Goal: Browse casually: Explore the website without a specific task or goal

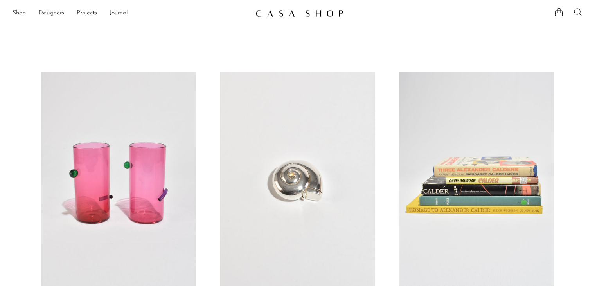
click at [288, 90] on link at bounding box center [297, 180] width 155 height 217
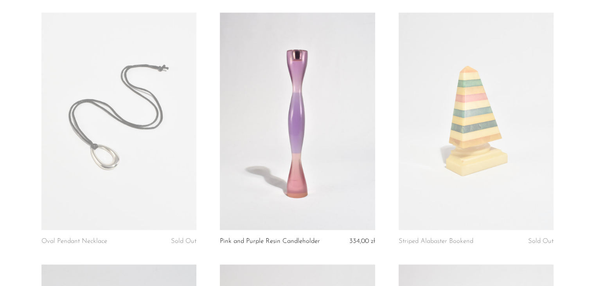
scroll to position [566, 0]
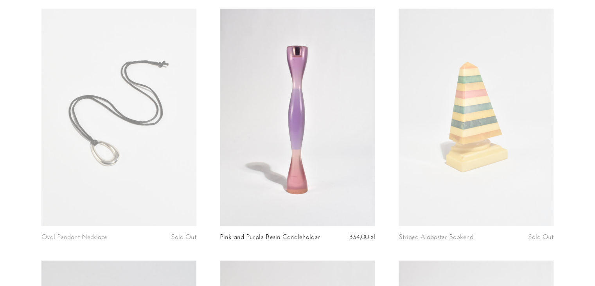
click at [173, 74] on link at bounding box center [118, 117] width 155 height 217
click at [496, 65] on link at bounding box center [476, 117] width 155 height 217
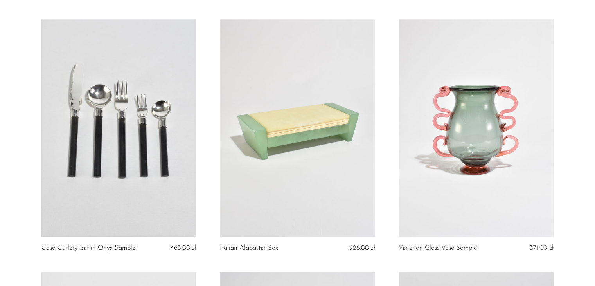
scroll to position [811, 0]
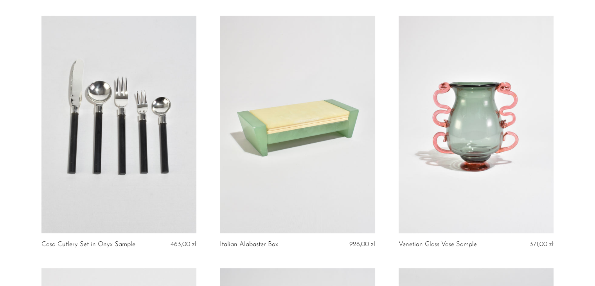
click at [185, 59] on link at bounding box center [118, 124] width 155 height 217
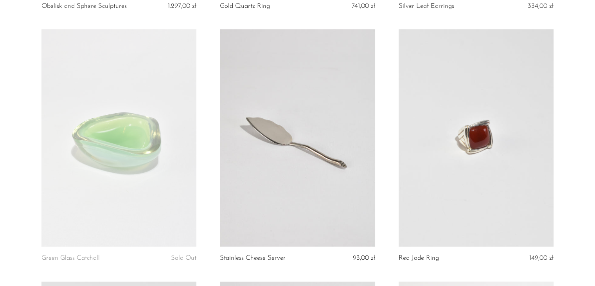
scroll to position [1827, 0]
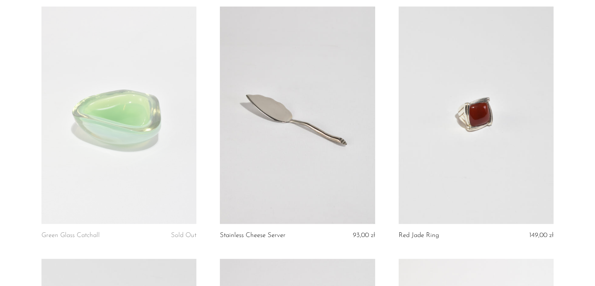
click at [142, 74] on link at bounding box center [118, 115] width 155 height 217
click at [325, 84] on link at bounding box center [297, 115] width 155 height 217
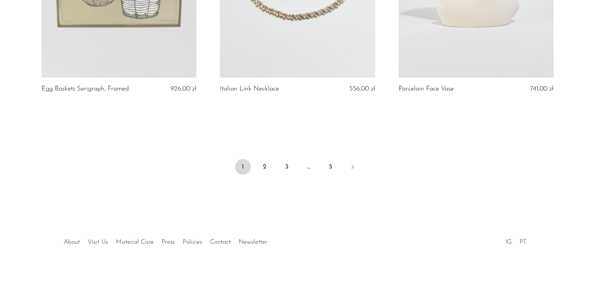
scroll to position [2983, 0]
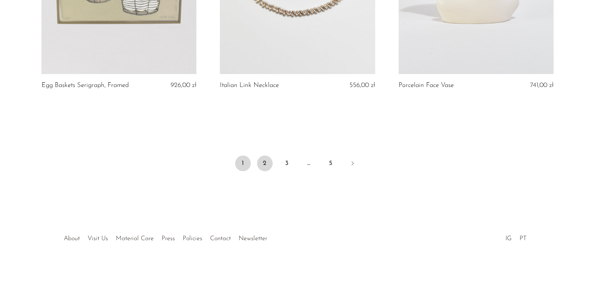
click at [265, 168] on link "2" at bounding box center [265, 163] width 16 height 16
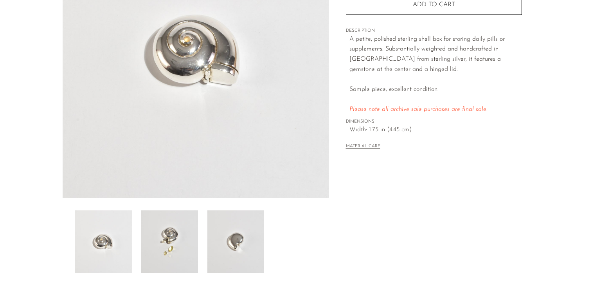
scroll to position [130, 0]
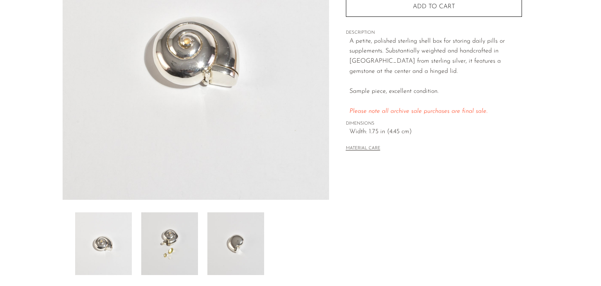
click at [161, 232] on img at bounding box center [169, 243] width 57 height 63
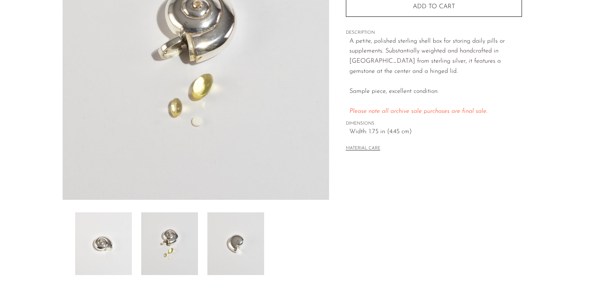
click at [219, 235] on img at bounding box center [235, 243] width 57 height 63
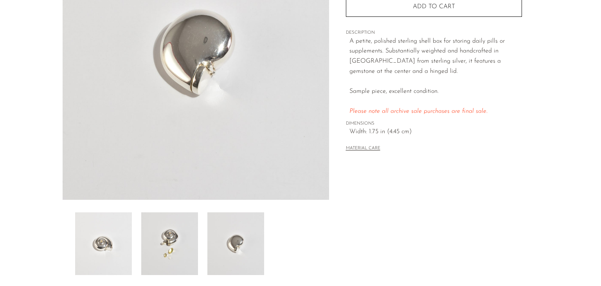
click at [105, 237] on img at bounding box center [103, 243] width 57 height 63
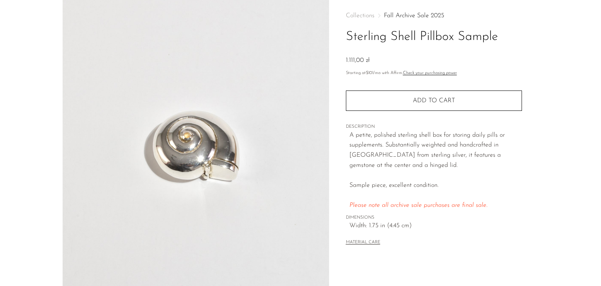
scroll to position [20, 0]
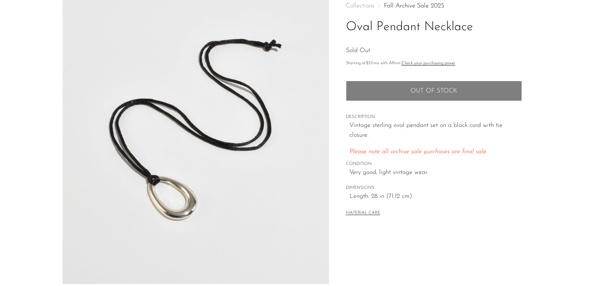
scroll to position [47, 0]
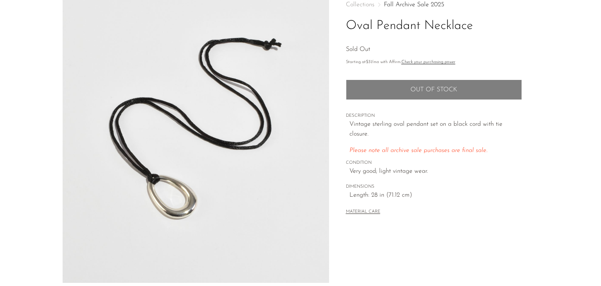
click at [253, 146] on img at bounding box center [196, 135] width 266 height 293
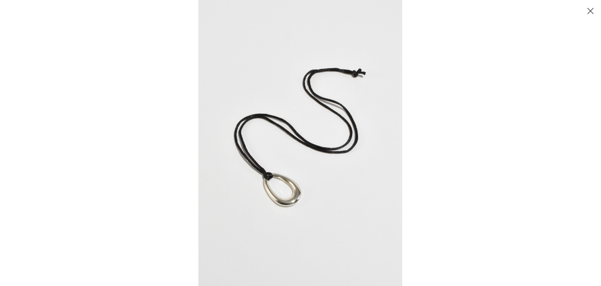
click at [350, 148] on img at bounding box center [300, 143] width 204 height 286
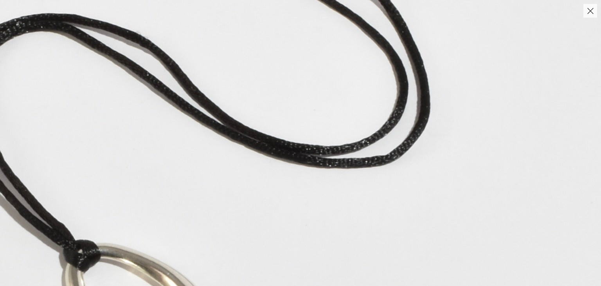
click at [326, 155] on img at bounding box center [206, 127] width 789 height 1104
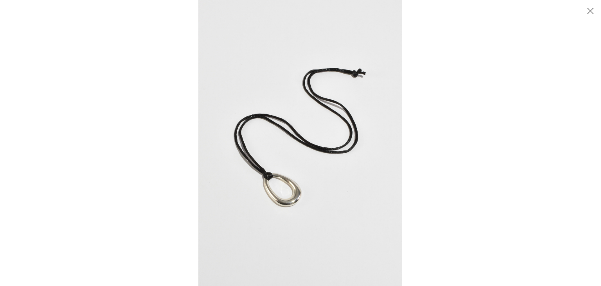
click at [592, 11] on button "Close" at bounding box center [590, 11] width 14 height 14
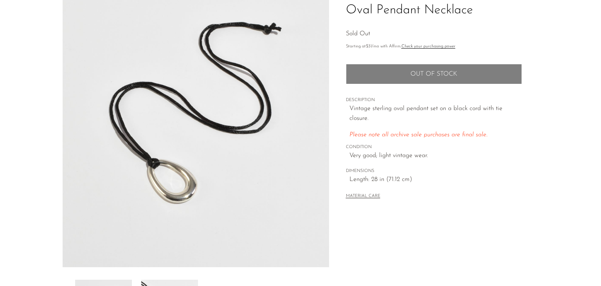
scroll to position [47, 0]
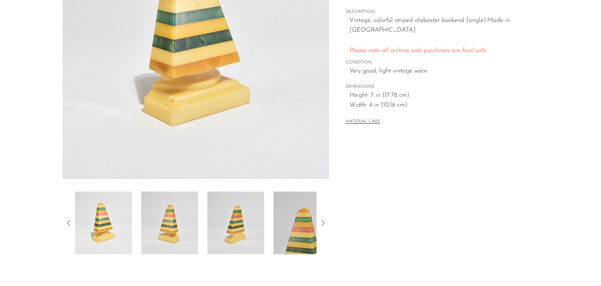
scroll to position [156, 0]
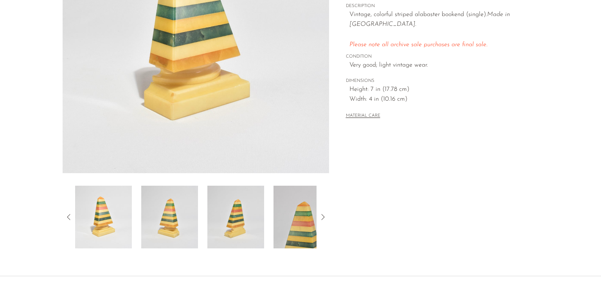
click at [322, 216] on icon at bounding box center [322, 216] width 9 height 9
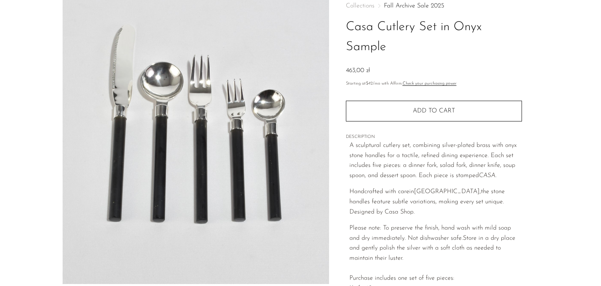
scroll to position [47, 0]
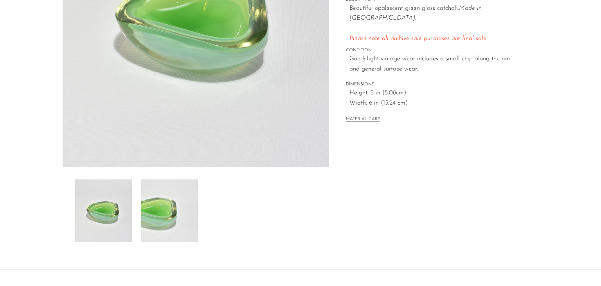
scroll to position [188, 0]
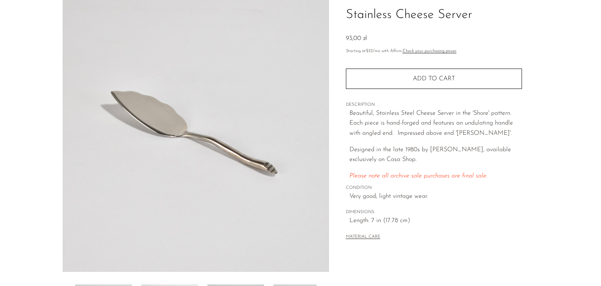
scroll to position [141, 0]
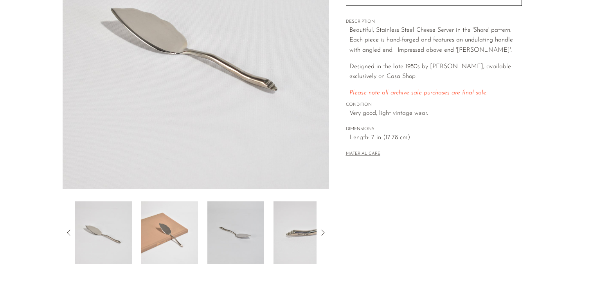
click at [160, 235] on img at bounding box center [169, 232] width 57 height 63
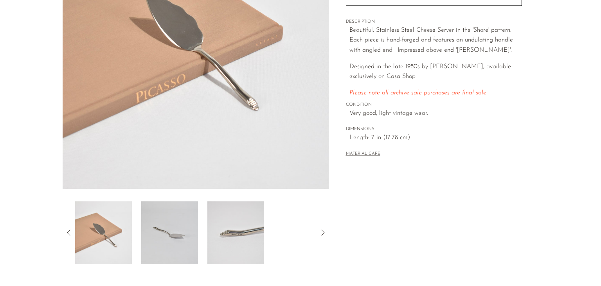
click at [191, 232] on img at bounding box center [169, 232] width 57 height 63
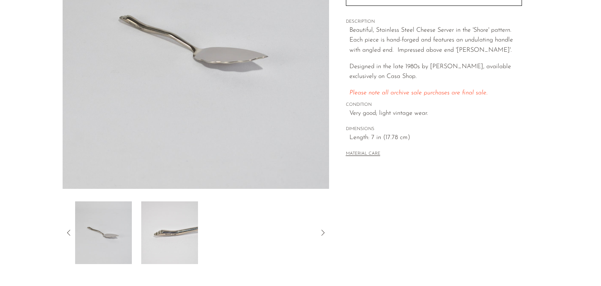
click at [191, 232] on img at bounding box center [169, 232] width 57 height 63
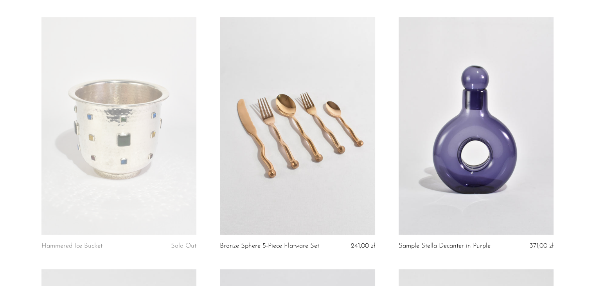
scroll to position [322, 0]
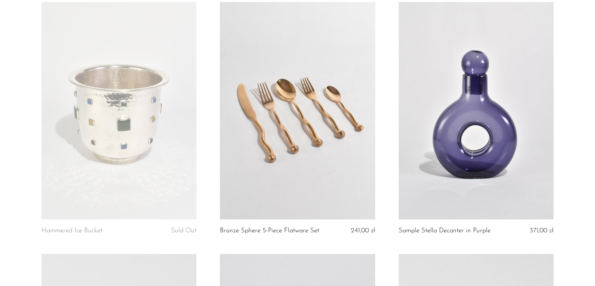
click at [138, 29] on link at bounding box center [118, 110] width 155 height 217
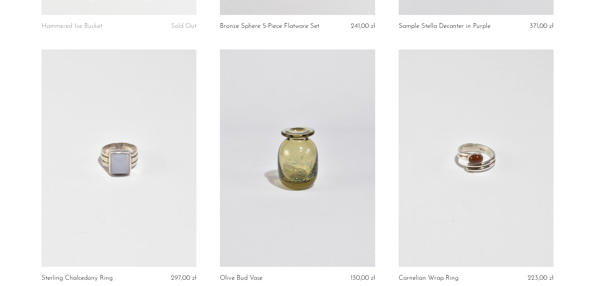
scroll to position [567, 0]
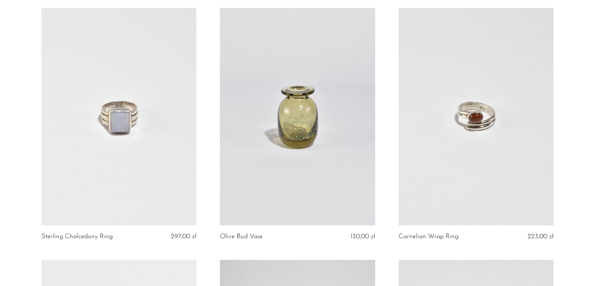
click at [503, 68] on link at bounding box center [476, 116] width 155 height 217
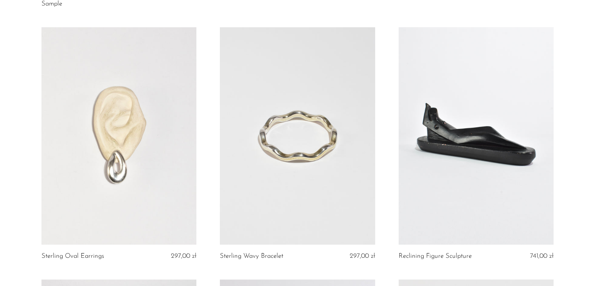
scroll to position [1348, 0]
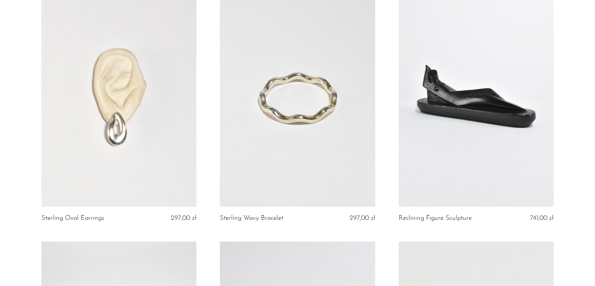
click at [351, 76] on link at bounding box center [297, 97] width 155 height 217
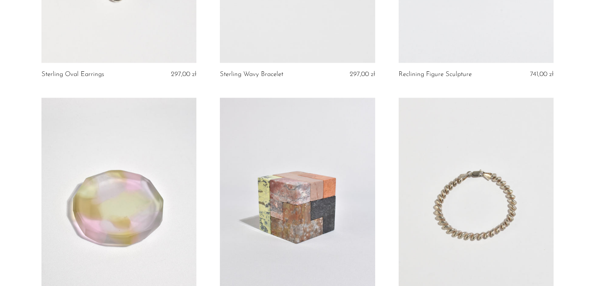
scroll to position [1571, 0]
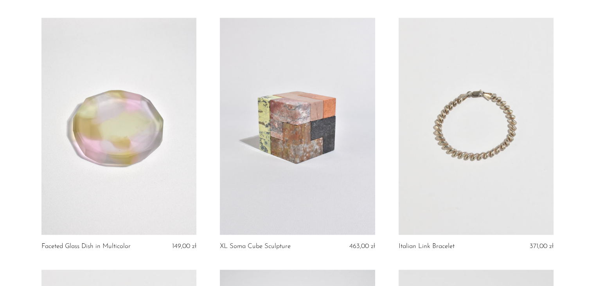
click at [329, 93] on link at bounding box center [297, 126] width 155 height 217
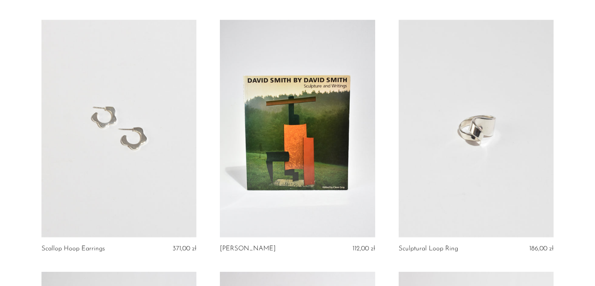
scroll to position [1840, 0]
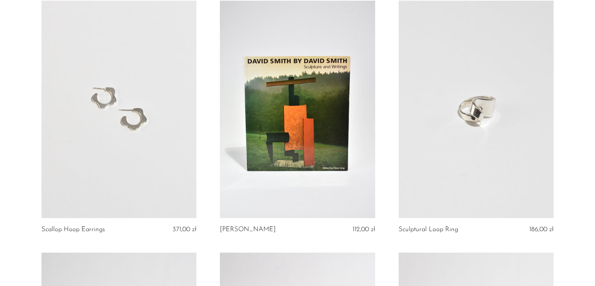
click at [155, 80] on link at bounding box center [118, 109] width 155 height 217
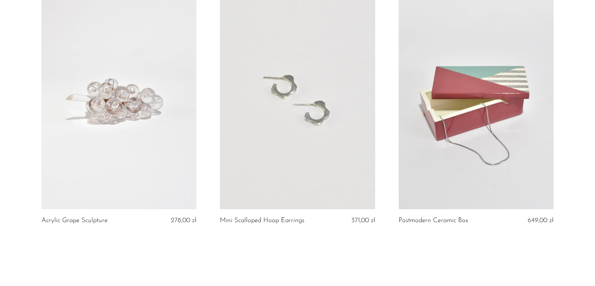
scroll to position [2859, 0]
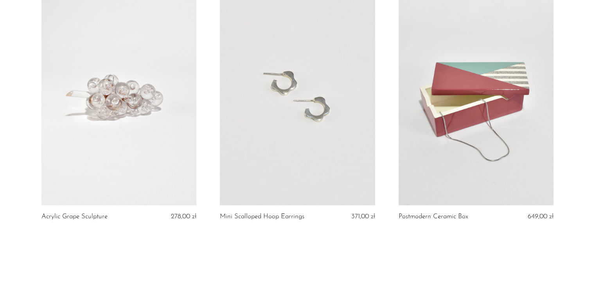
click at [323, 131] on link at bounding box center [297, 96] width 155 height 217
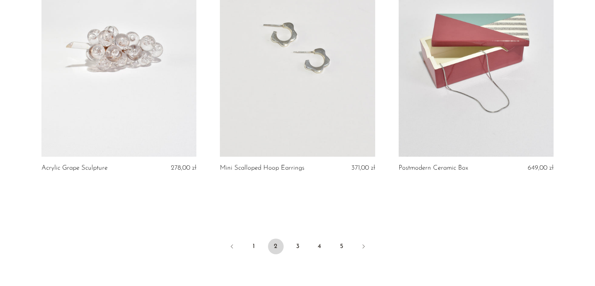
scroll to position [2941, 0]
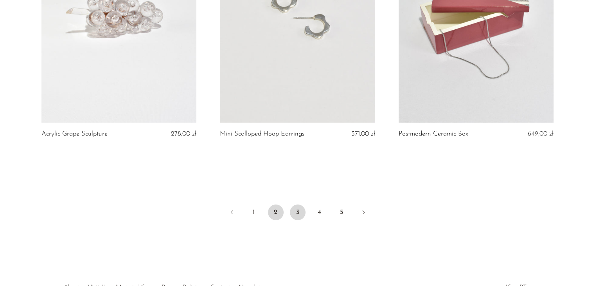
click at [302, 218] on link "3" at bounding box center [298, 212] width 16 height 16
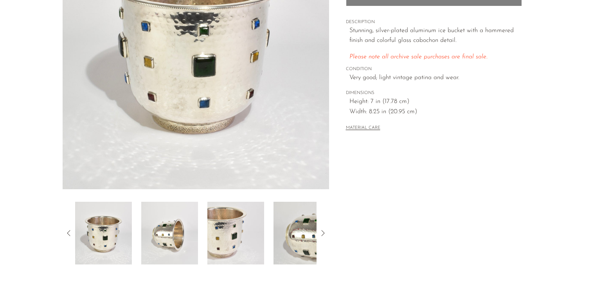
scroll to position [141, 0]
click at [322, 232] on icon at bounding box center [322, 232] width 9 height 9
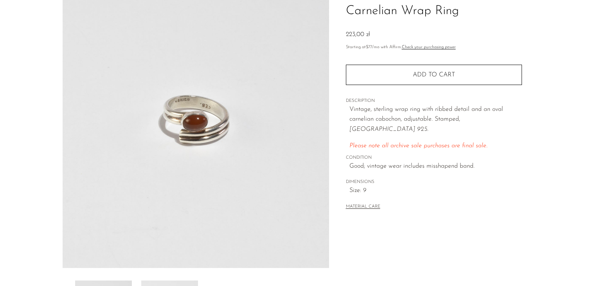
scroll to position [63, 0]
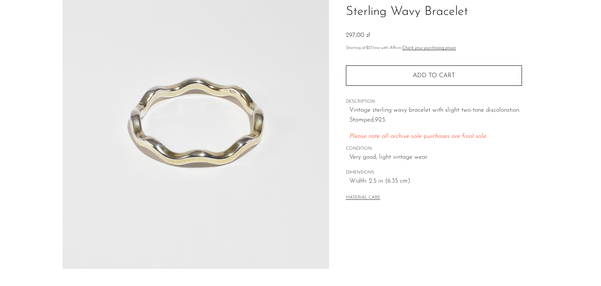
scroll to position [63, 0]
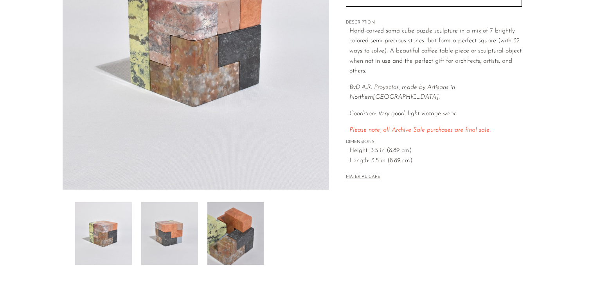
scroll to position [141, 0]
click at [171, 232] on img at bounding box center [169, 232] width 57 height 63
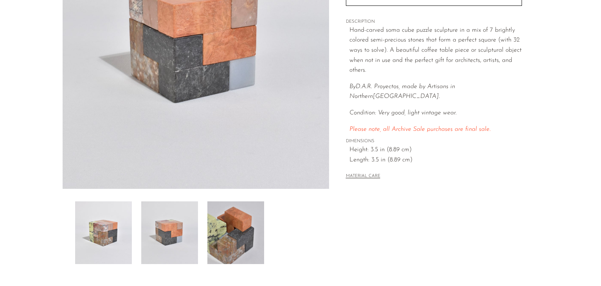
click at [242, 219] on img at bounding box center [235, 232] width 57 height 63
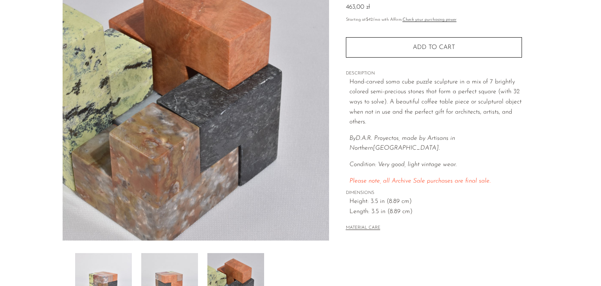
scroll to position [78, 0]
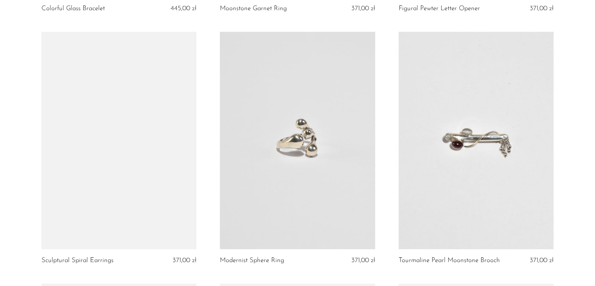
scroll to position [551, 0]
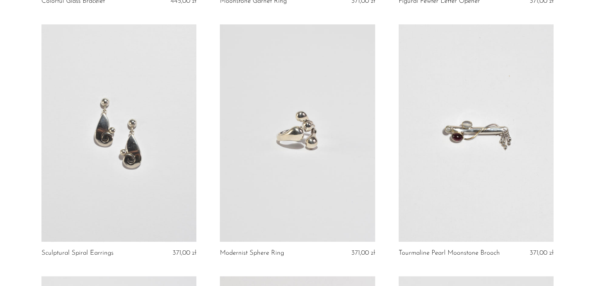
click at [344, 50] on link at bounding box center [297, 132] width 155 height 217
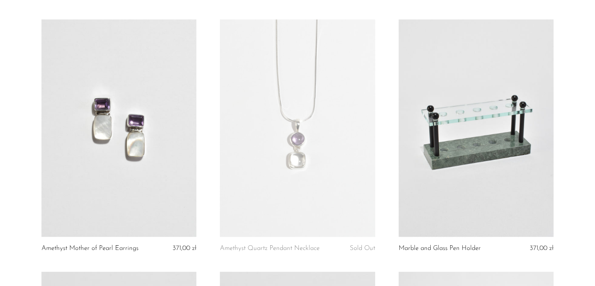
scroll to position [1825, 0]
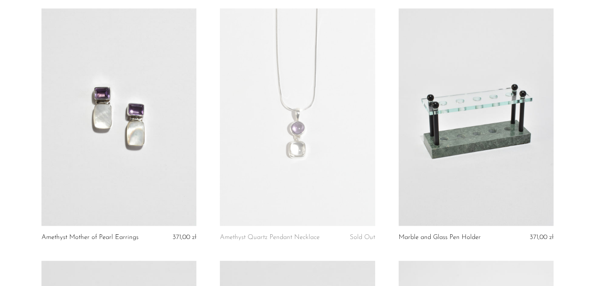
click at [352, 123] on link at bounding box center [297, 117] width 155 height 217
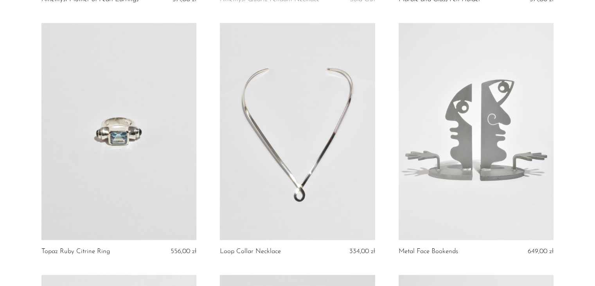
scroll to position [2066, 0]
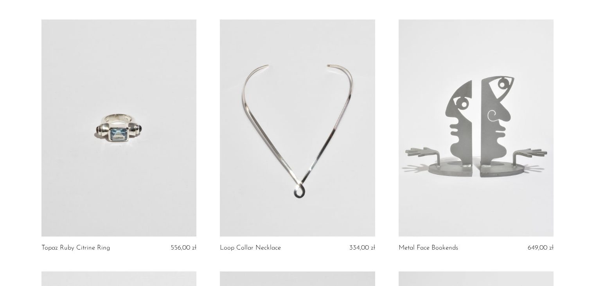
click at [480, 65] on link at bounding box center [476, 128] width 155 height 217
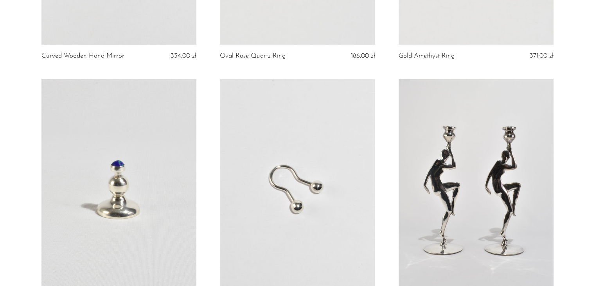
scroll to position [2837, 0]
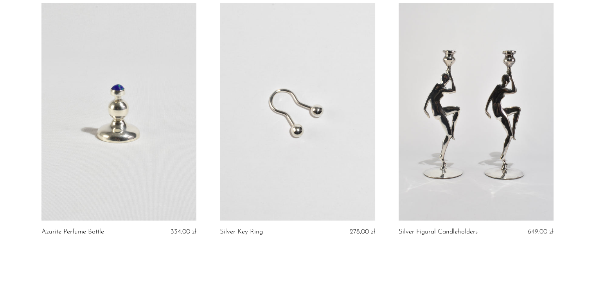
click at [149, 118] on link at bounding box center [118, 111] width 155 height 217
click at [288, 115] on link at bounding box center [297, 111] width 155 height 217
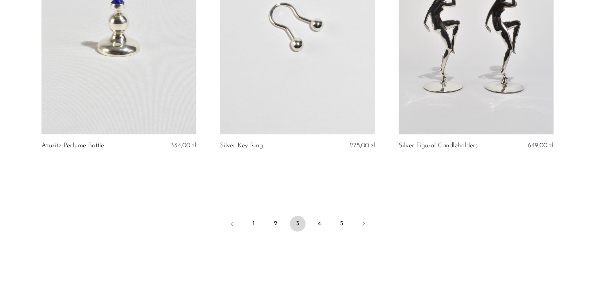
scroll to position [2956, 0]
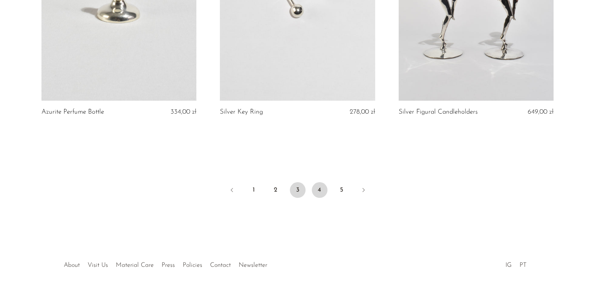
click at [318, 191] on link "4" at bounding box center [320, 190] width 16 height 16
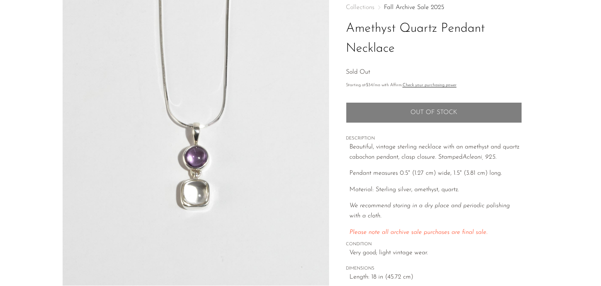
scroll to position [47, 0]
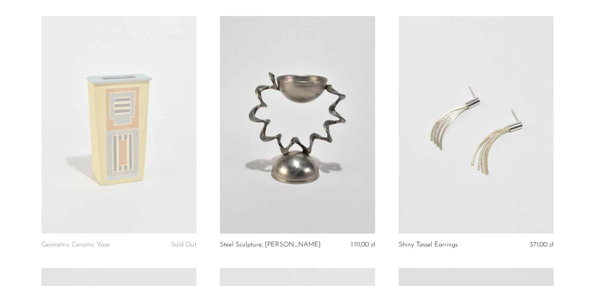
scroll to position [67, 0]
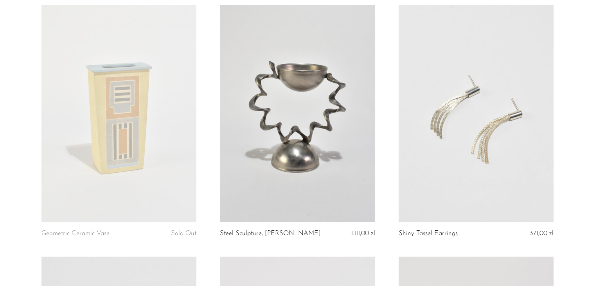
click at [177, 46] on link at bounding box center [118, 113] width 155 height 217
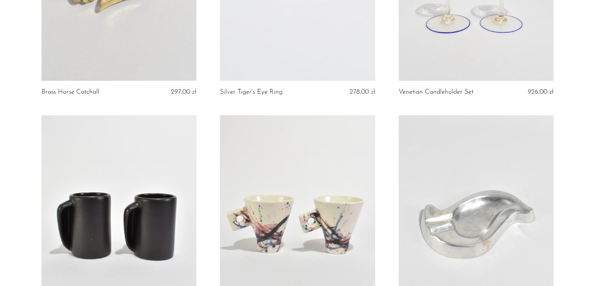
scroll to position [795, 0]
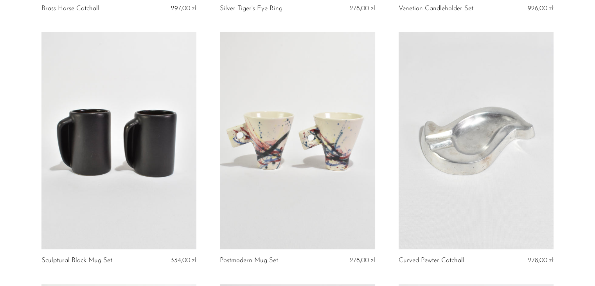
click at [515, 63] on link at bounding box center [476, 140] width 155 height 217
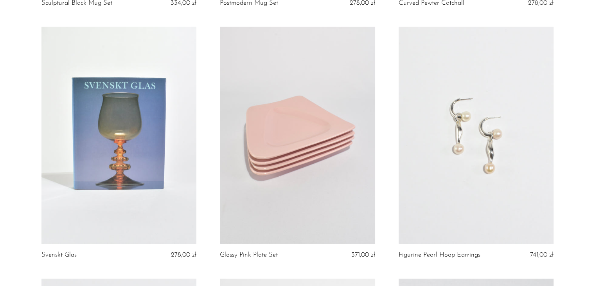
scroll to position [1067, 0]
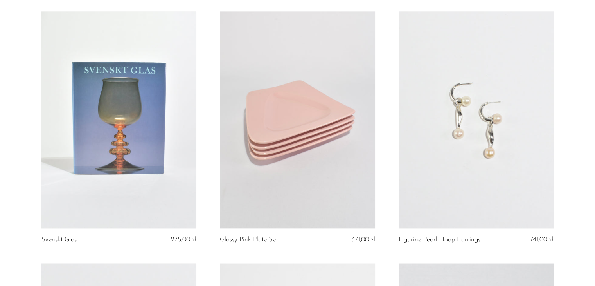
click at [131, 119] on link at bounding box center [118, 119] width 155 height 217
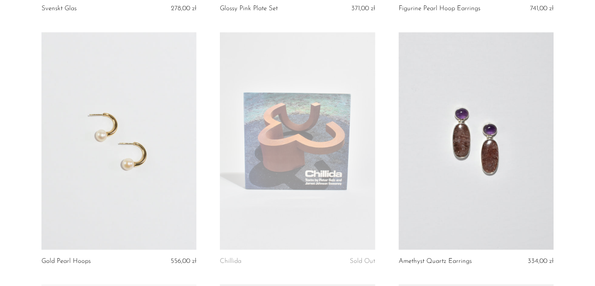
scroll to position [1302, 0]
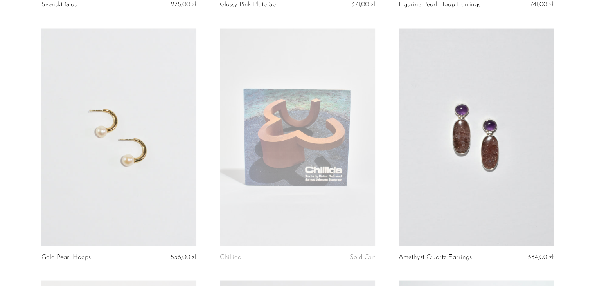
click at [315, 113] on link at bounding box center [297, 136] width 155 height 217
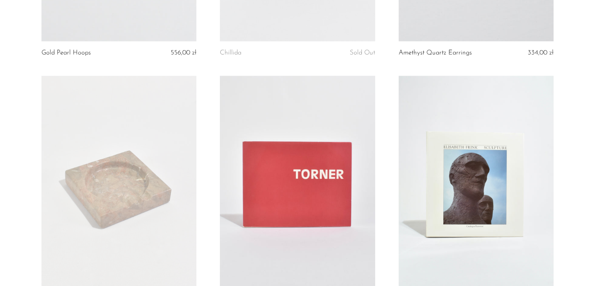
scroll to position [1563, 0]
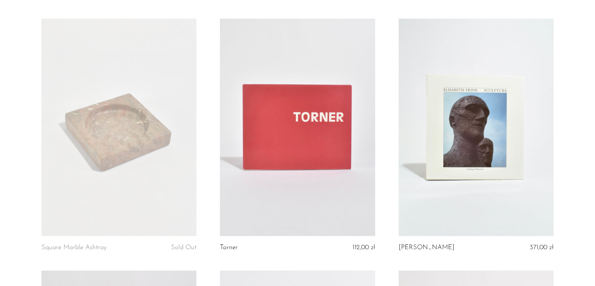
click at [162, 93] on link at bounding box center [118, 127] width 155 height 217
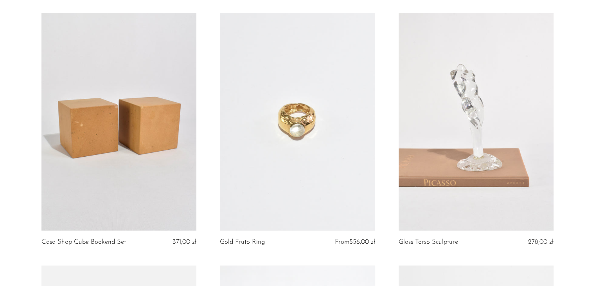
scroll to position [1835, 0]
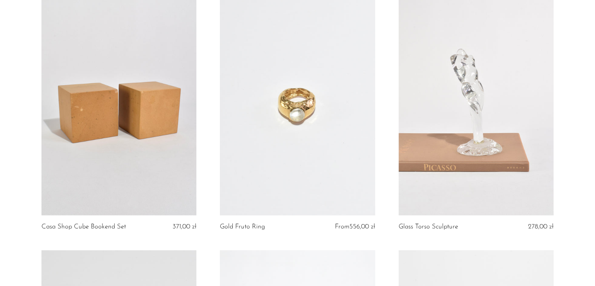
click at [521, 96] on link at bounding box center [476, 106] width 155 height 217
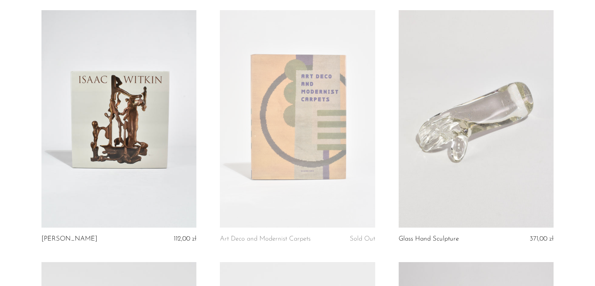
scroll to position [2582, 0]
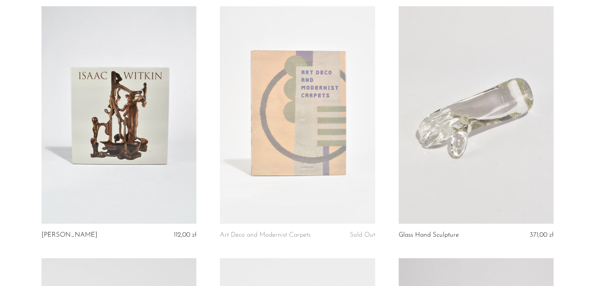
click at [316, 115] on link at bounding box center [297, 114] width 155 height 217
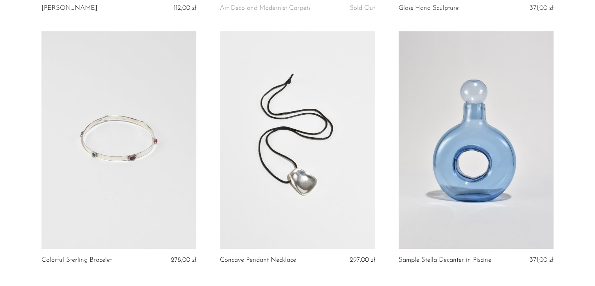
scroll to position [2858, 0]
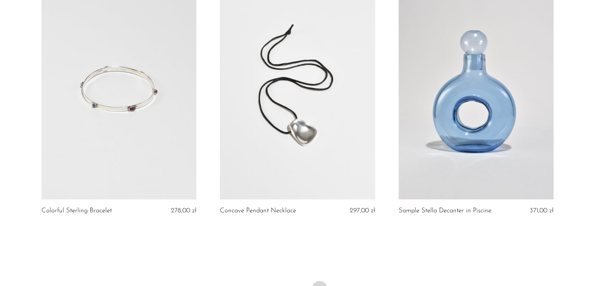
click at [342, 130] on link at bounding box center [297, 90] width 155 height 217
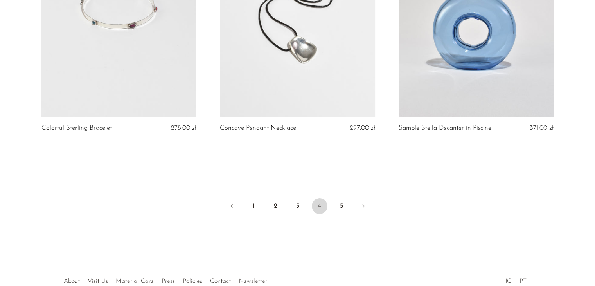
scroll to position [2948, 0]
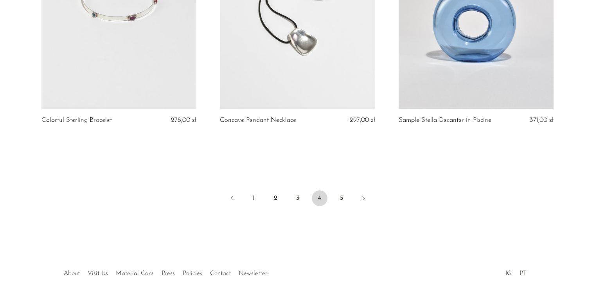
click at [491, 59] on link at bounding box center [476, 0] width 155 height 217
click at [344, 206] on link "5" at bounding box center [342, 198] width 16 height 16
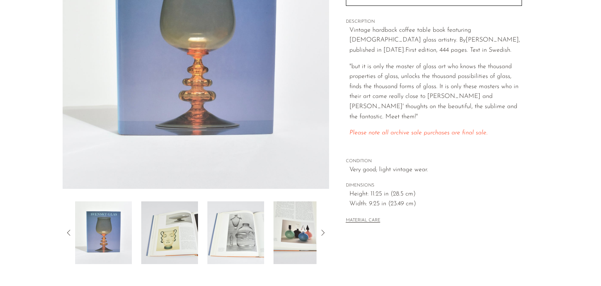
scroll to position [125, 0]
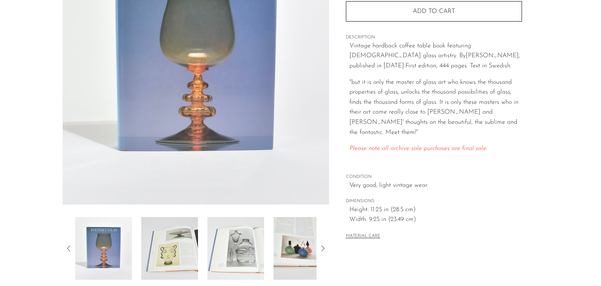
click at [167, 232] on img at bounding box center [169, 248] width 57 height 63
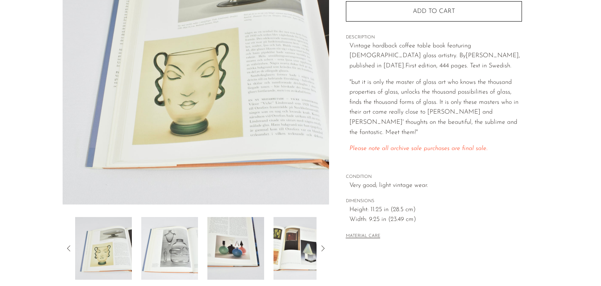
click at [179, 234] on img at bounding box center [169, 248] width 57 height 63
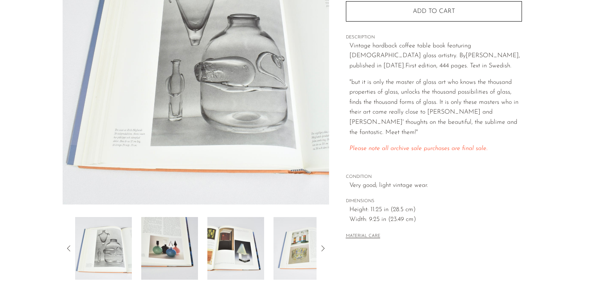
click at [179, 234] on img at bounding box center [169, 248] width 57 height 63
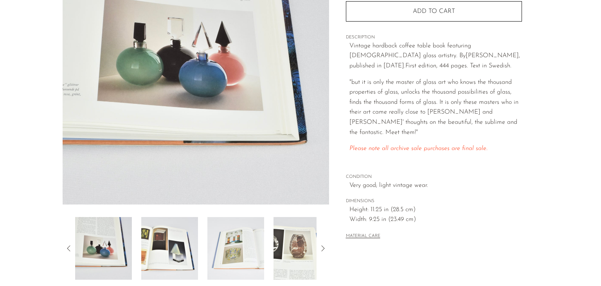
click at [179, 234] on img at bounding box center [169, 248] width 57 height 63
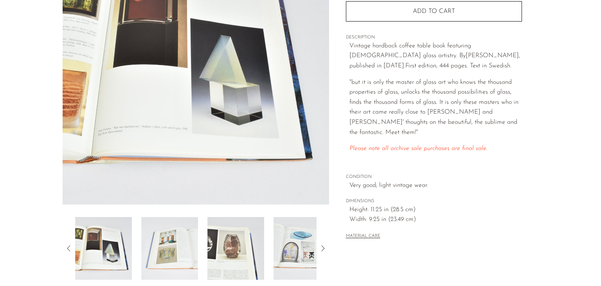
click at [179, 234] on img at bounding box center [169, 248] width 57 height 63
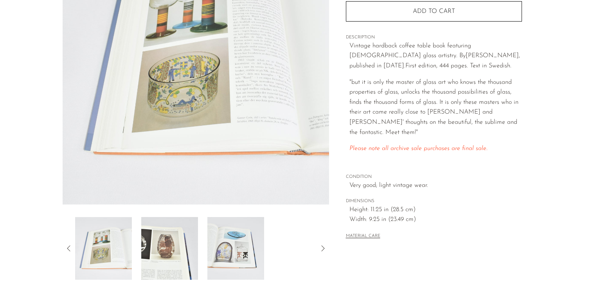
click at [179, 234] on img at bounding box center [169, 248] width 57 height 63
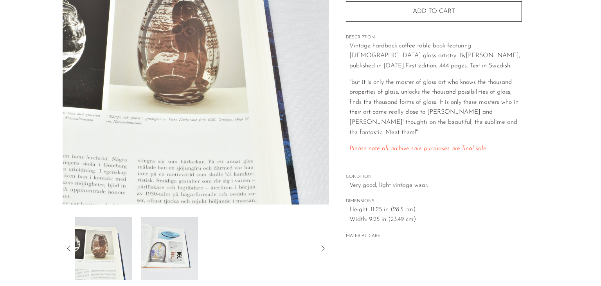
click at [179, 234] on img at bounding box center [169, 248] width 57 height 63
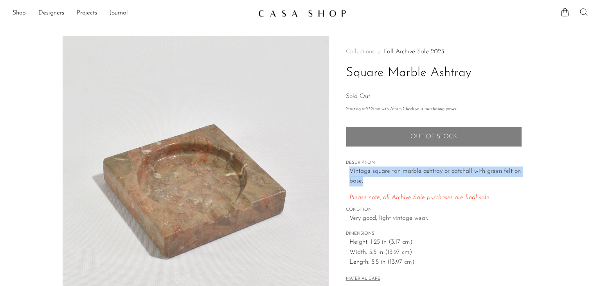
drag, startPoint x: 349, startPoint y: 171, endPoint x: 366, endPoint y: 179, distance: 19.1
click at [366, 179] on p "Vintage square tan marble ashtray or catchall with green felt on base." at bounding box center [435, 176] width 173 height 20
copy p "Vintage square tan marble ashtray or catchall with green felt on base."
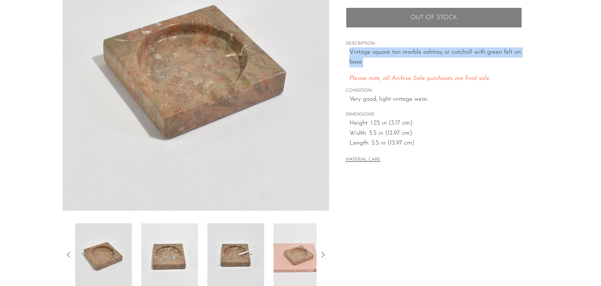
scroll to position [141, 0]
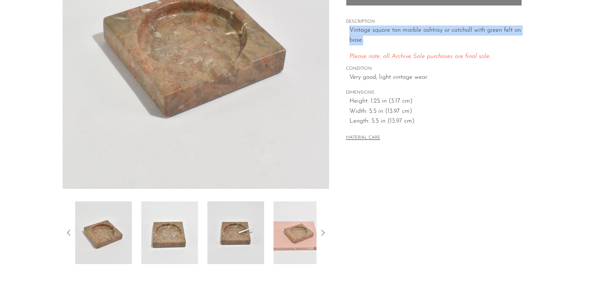
click at [245, 215] on img at bounding box center [235, 232] width 57 height 63
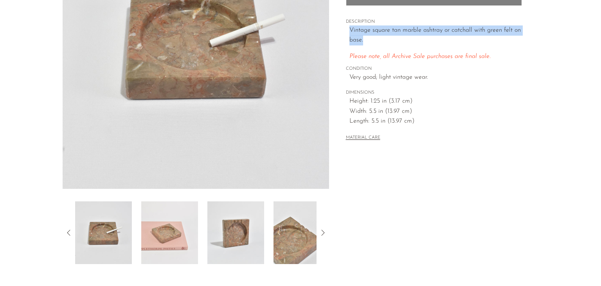
click at [177, 222] on img at bounding box center [169, 232] width 57 height 63
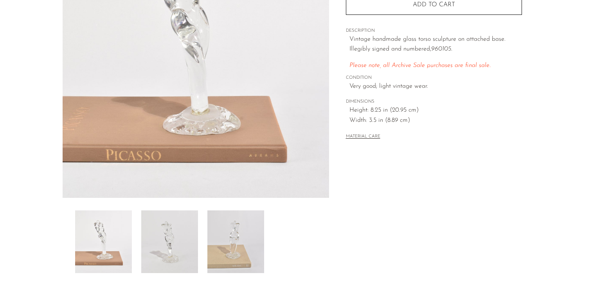
scroll to position [141, 0]
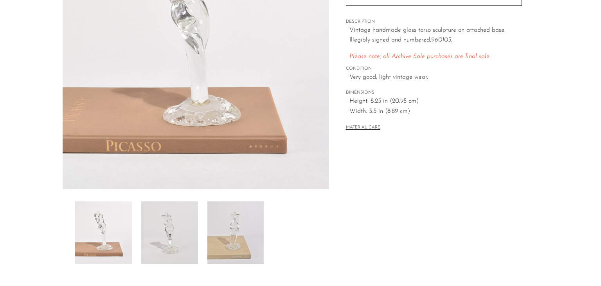
click at [194, 212] on img at bounding box center [169, 232] width 57 height 63
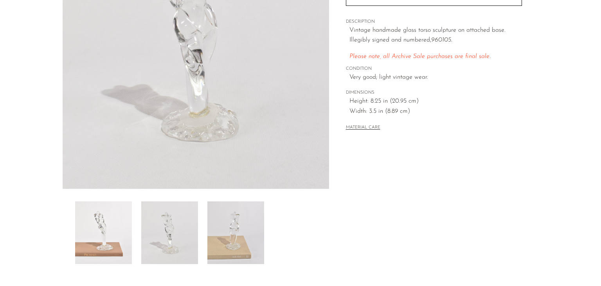
click at [229, 212] on img at bounding box center [235, 232] width 57 height 63
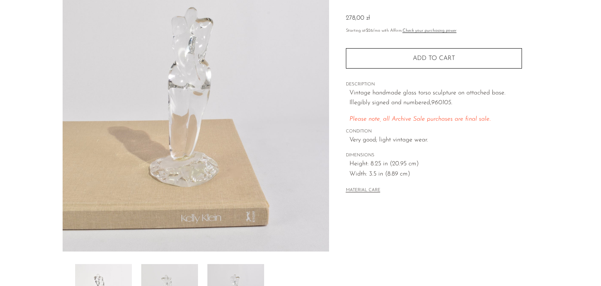
scroll to position [63, 0]
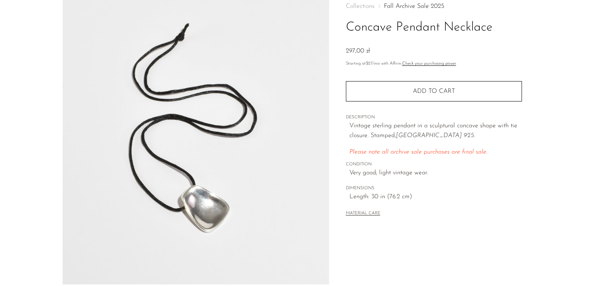
scroll to position [47, 0]
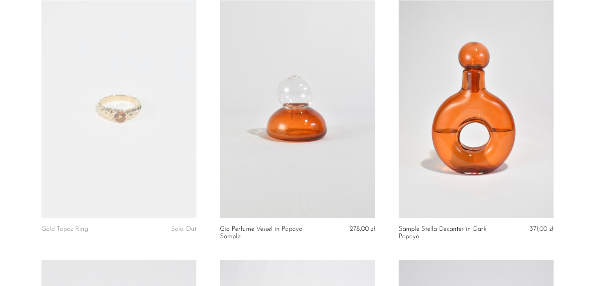
scroll to position [334, 0]
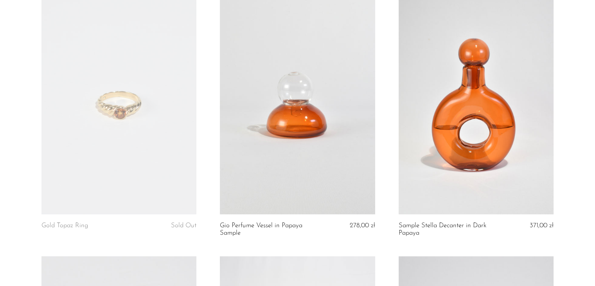
click at [160, 44] on link at bounding box center [118, 105] width 155 height 217
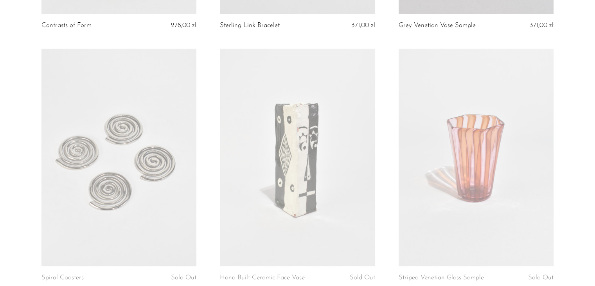
scroll to position [1570, 0]
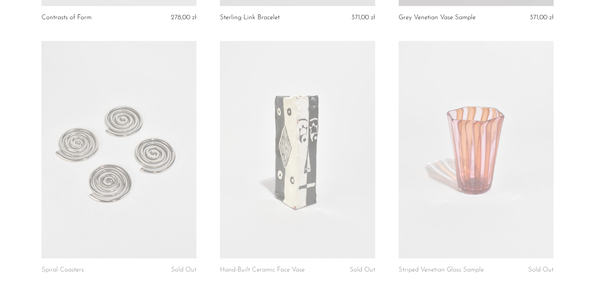
click at [172, 105] on link at bounding box center [118, 149] width 155 height 217
click at [277, 93] on link at bounding box center [297, 149] width 155 height 217
click at [434, 104] on link at bounding box center [476, 149] width 155 height 217
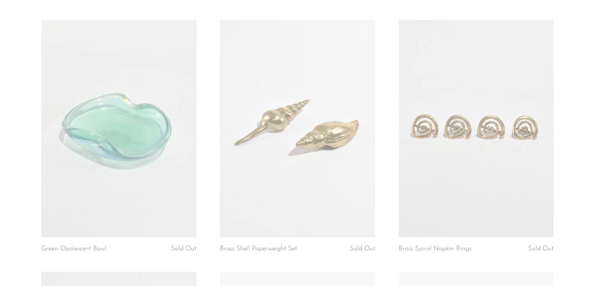
scroll to position [1854, 0]
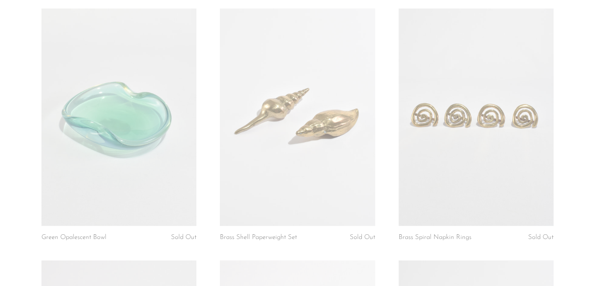
click at [152, 99] on link at bounding box center [118, 117] width 155 height 217
click at [255, 97] on link at bounding box center [297, 117] width 155 height 217
click at [468, 95] on link at bounding box center [476, 117] width 155 height 217
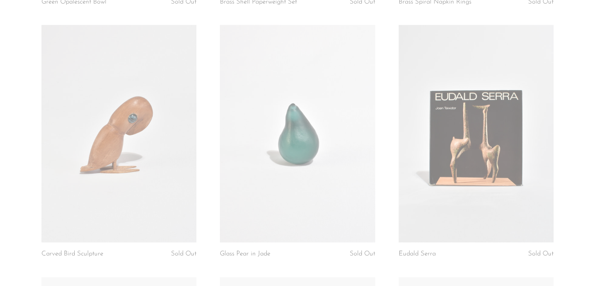
scroll to position [2096, 0]
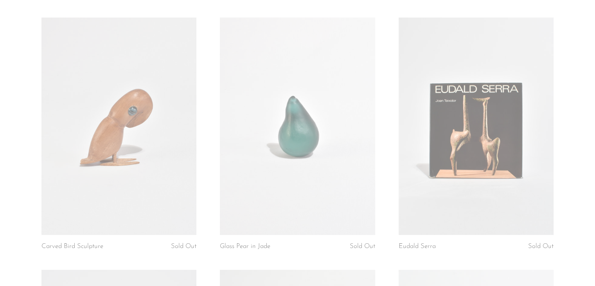
click at [170, 125] on link at bounding box center [118, 126] width 155 height 217
click at [264, 121] on link at bounding box center [297, 126] width 155 height 217
click at [448, 127] on link at bounding box center [476, 126] width 155 height 217
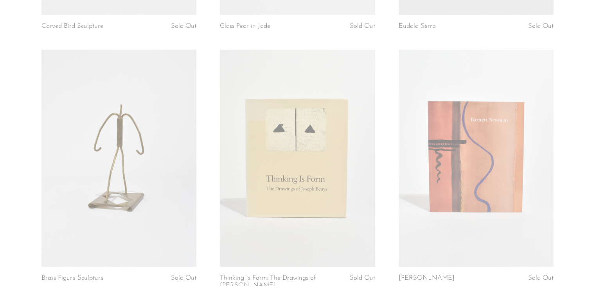
scroll to position [2320, 0]
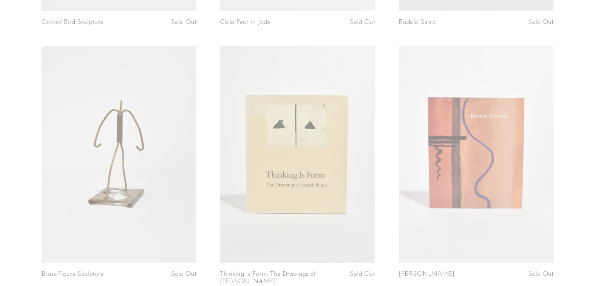
click at [164, 115] on link at bounding box center [118, 154] width 155 height 217
click at [291, 117] on link at bounding box center [297, 154] width 155 height 217
click at [438, 116] on link at bounding box center [476, 154] width 155 height 217
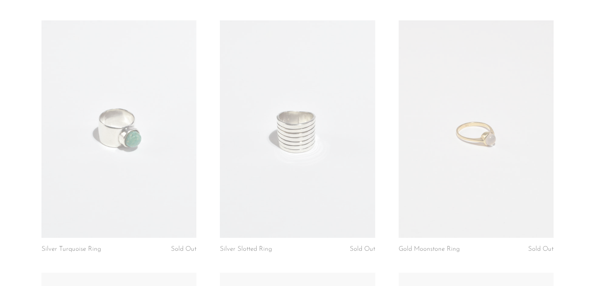
scroll to position [2627, 0]
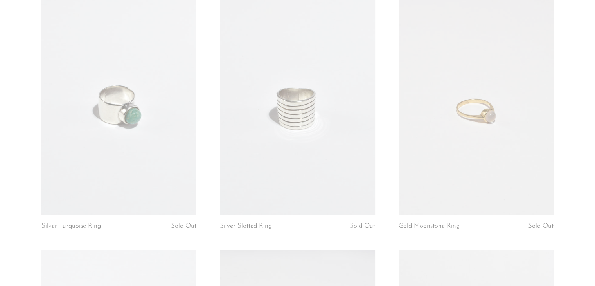
click at [168, 84] on link at bounding box center [118, 105] width 155 height 217
click at [243, 83] on link at bounding box center [297, 105] width 155 height 217
click at [453, 94] on link at bounding box center [476, 105] width 155 height 217
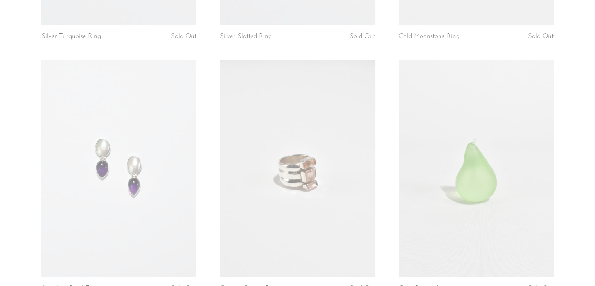
scroll to position [2828, 0]
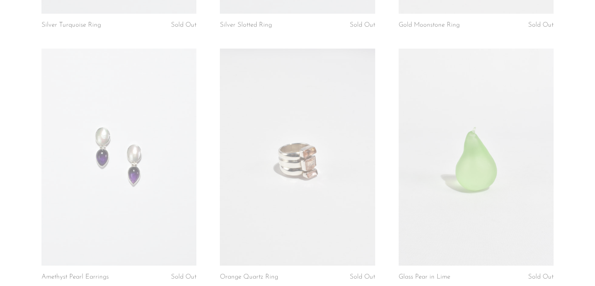
click at [165, 99] on link at bounding box center [118, 157] width 155 height 217
click at [296, 99] on link at bounding box center [297, 157] width 155 height 217
click at [460, 94] on link at bounding box center [476, 157] width 155 height 217
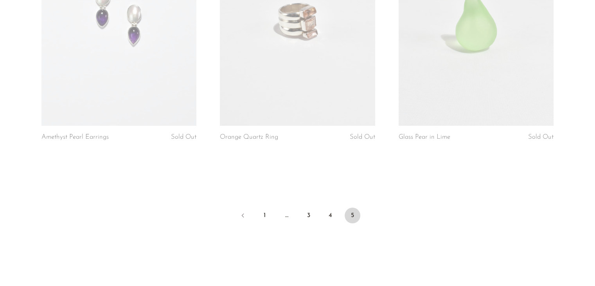
scroll to position [3006, 0]
